Goal: Information Seeking & Learning: Find specific fact

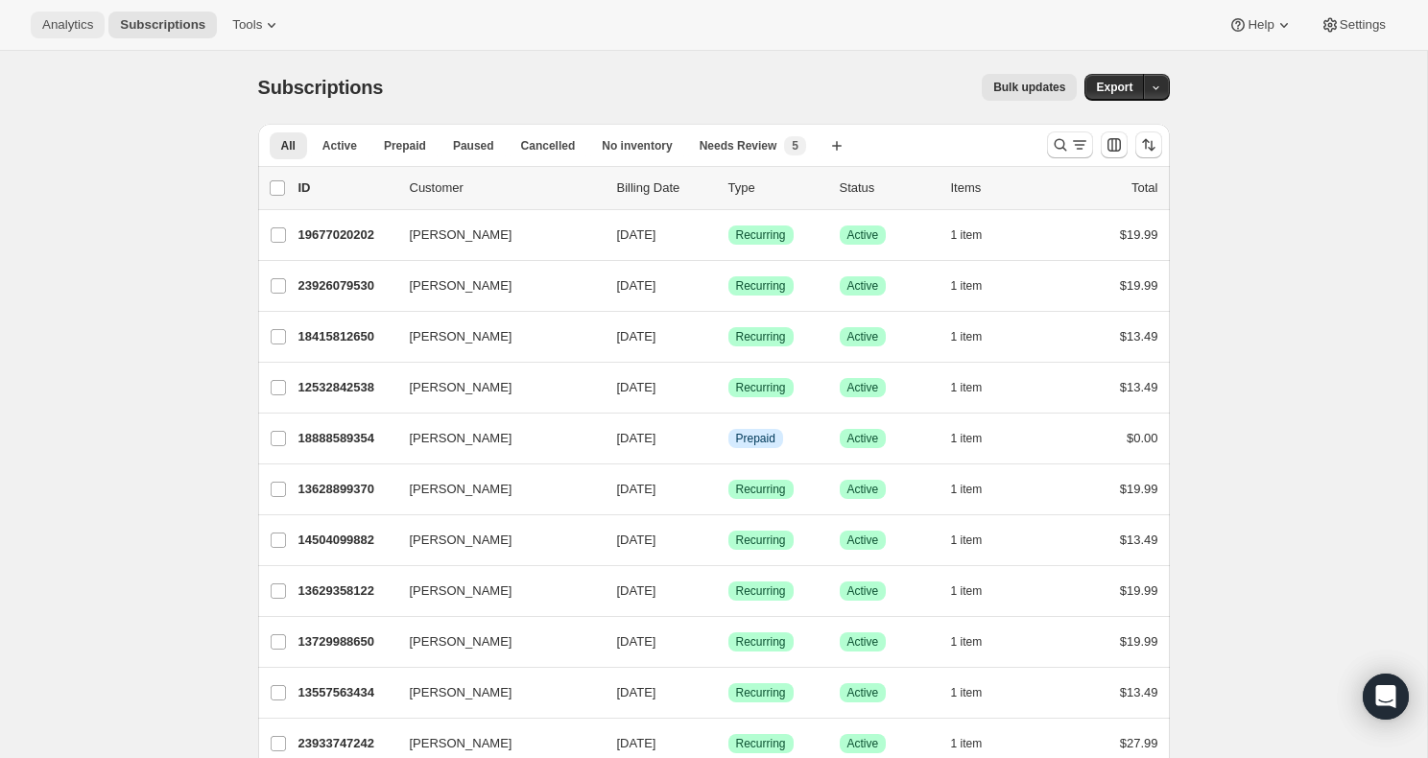
click at [74, 34] on button "Analytics" at bounding box center [68, 25] width 74 height 27
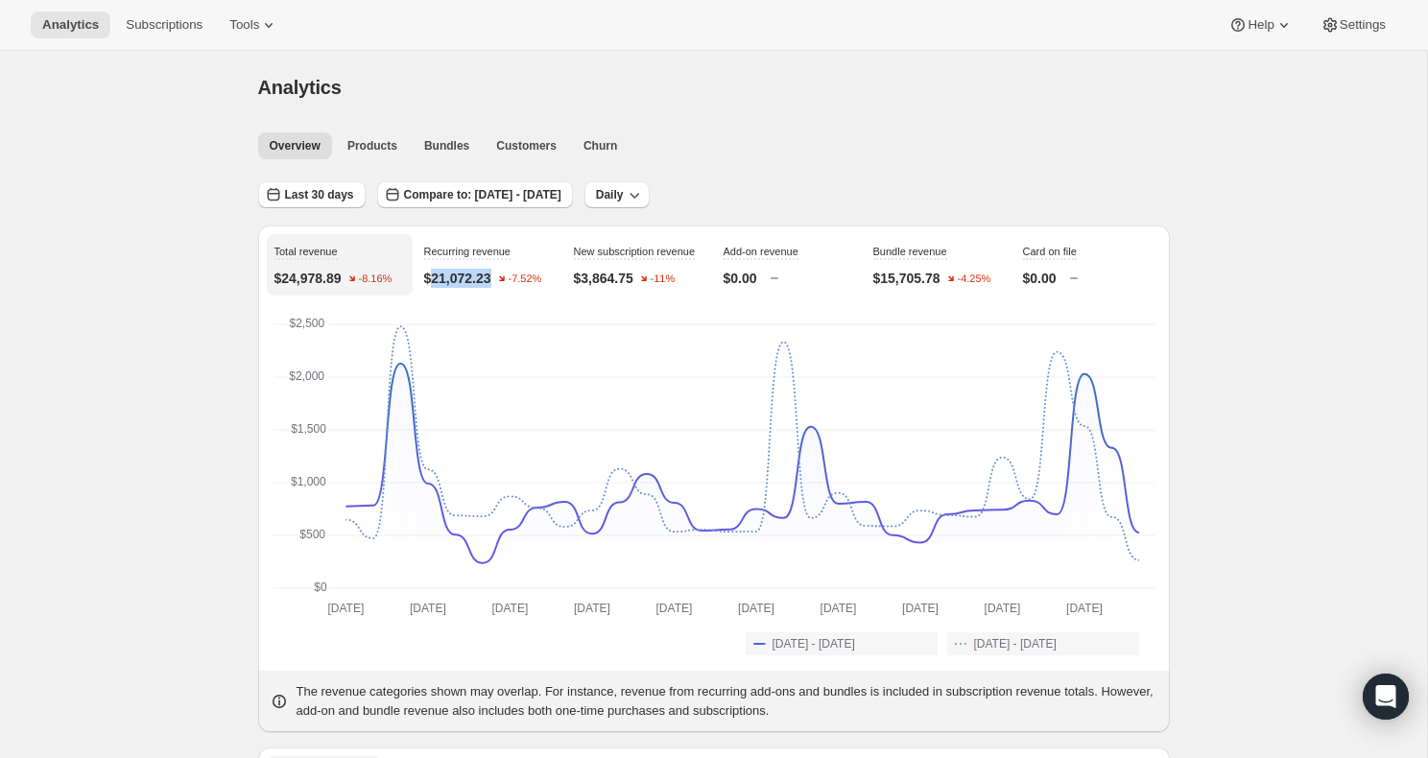
drag, startPoint x: 496, startPoint y: 278, endPoint x: 430, endPoint y: 281, distance: 66.3
click at [430, 281] on p "$21,072.23" at bounding box center [457, 278] width 67 height 19
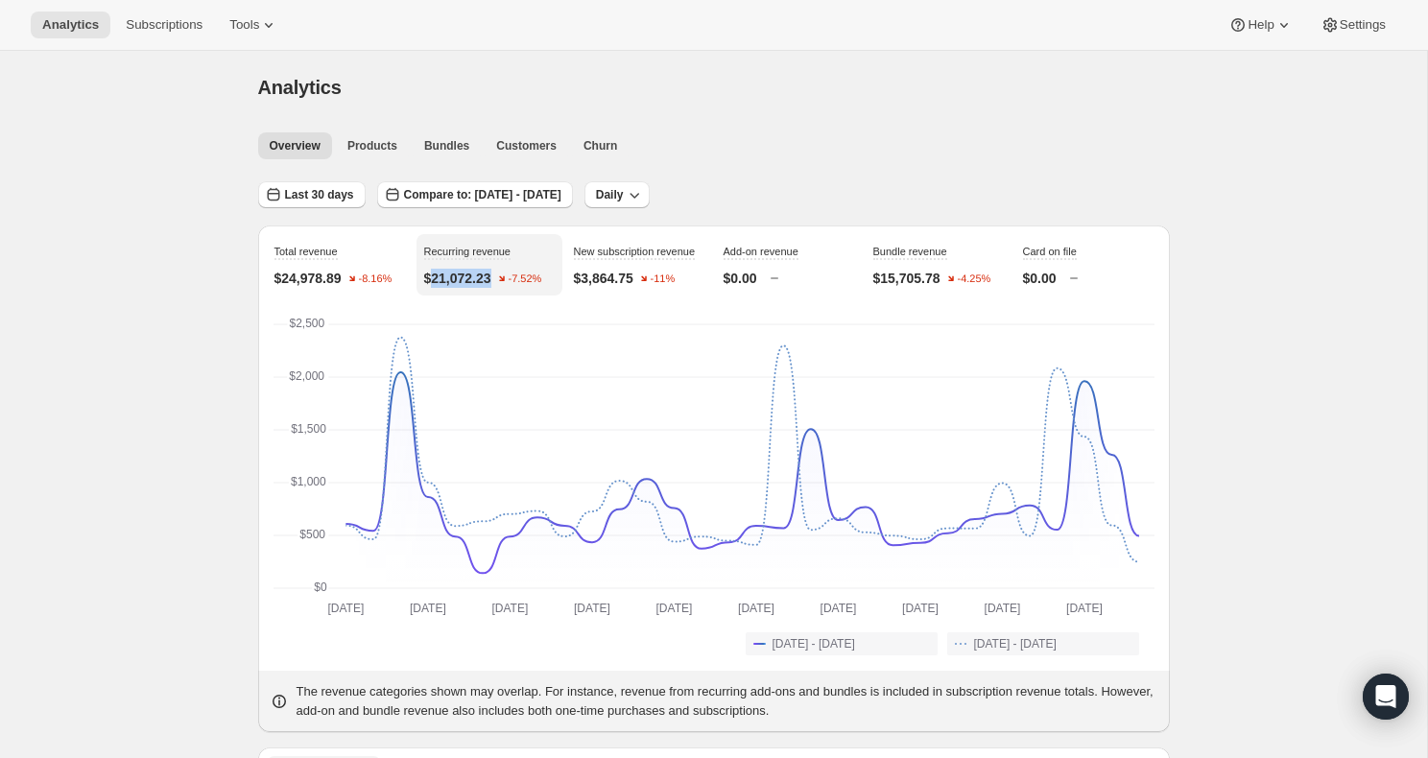
copy p "21,072.23"
